Goal: Transaction & Acquisition: Obtain resource

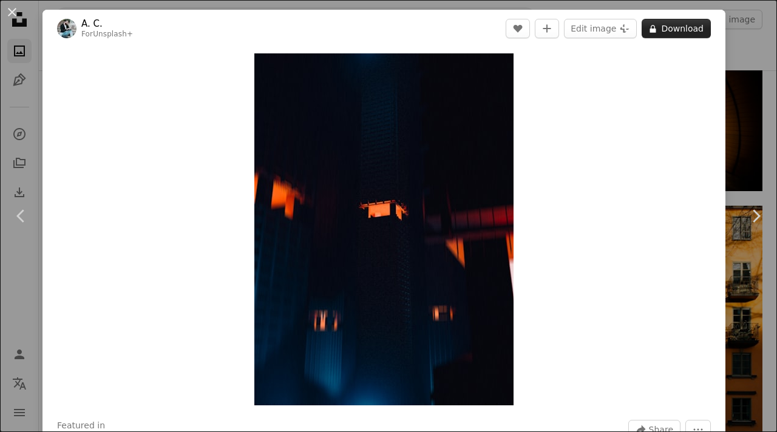
scroll to position [68371, 0]
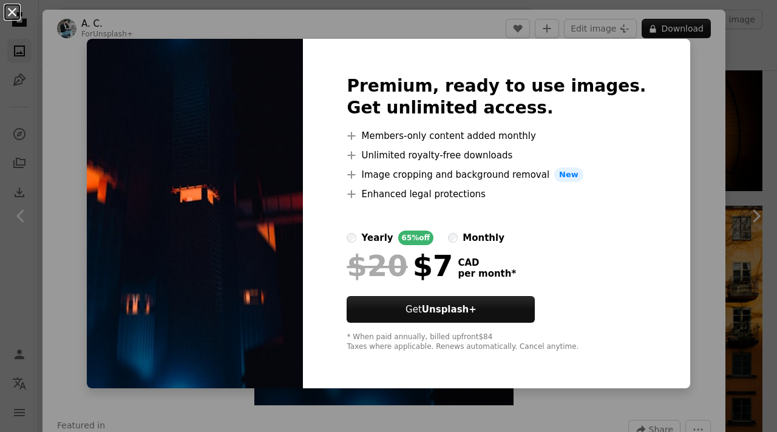
click at [15, 10] on button "An X shape" at bounding box center [12, 12] width 15 height 15
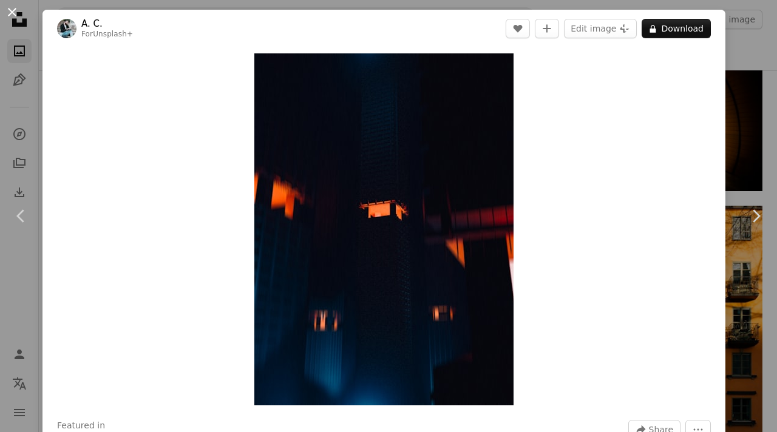
click at [8, 13] on button "An X shape" at bounding box center [12, 12] width 15 height 15
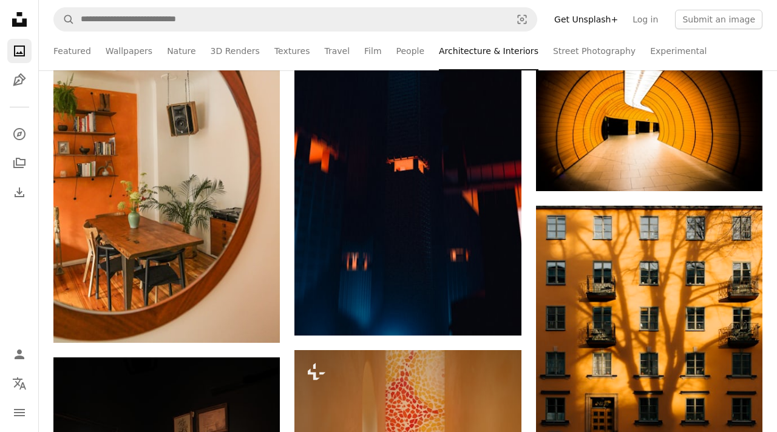
click at [12, 12] on icon "Unsplash logo Unsplash Home" at bounding box center [19, 19] width 24 height 24
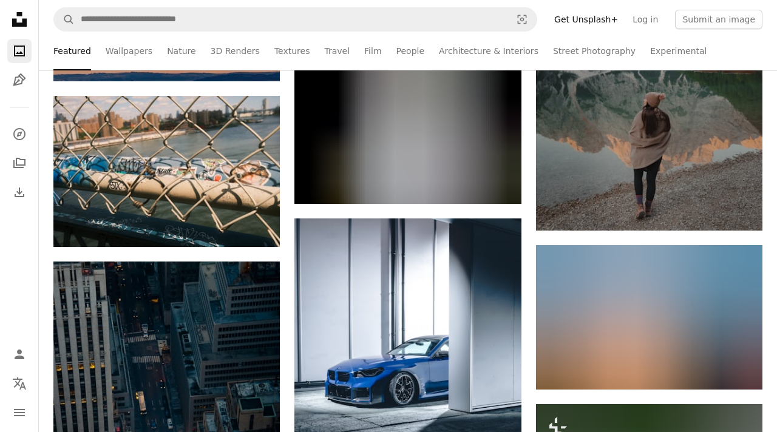
scroll to position [83065, 0]
